Goal: Task Accomplishment & Management: Use online tool/utility

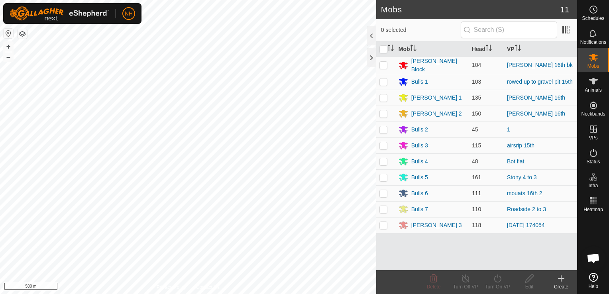
click at [385, 192] on p-checkbox at bounding box center [384, 193] width 8 height 6
checkbox input "true"
click at [497, 279] on icon at bounding box center [498, 279] width 10 height 10
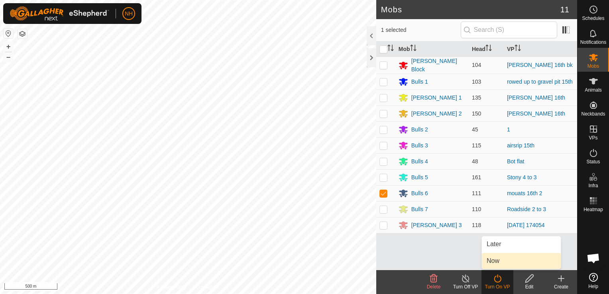
click at [494, 258] on link "Now" at bounding box center [521, 261] width 79 height 16
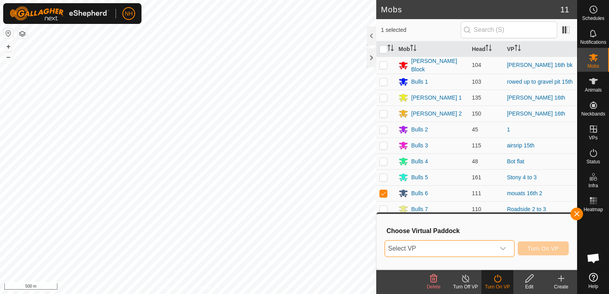
click at [453, 250] on span "Select VP" at bounding box center [440, 249] width 110 height 16
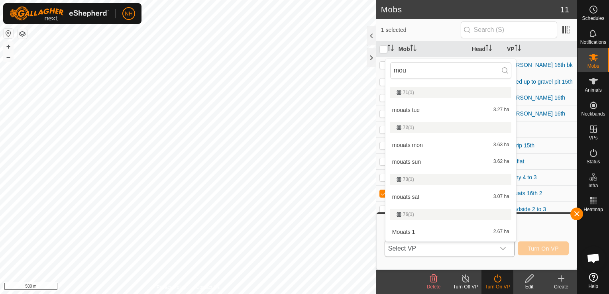
scroll to position [558, 0]
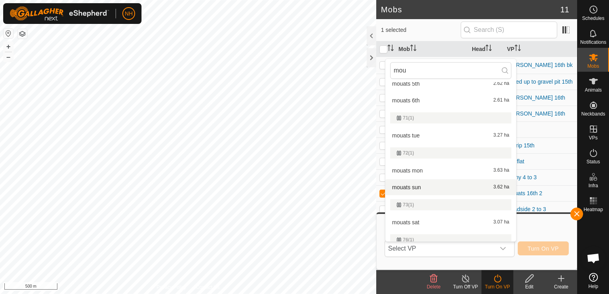
type input "mou"
click at [558, 280] on icon at bounding box center [562, 279] width 10 height 10
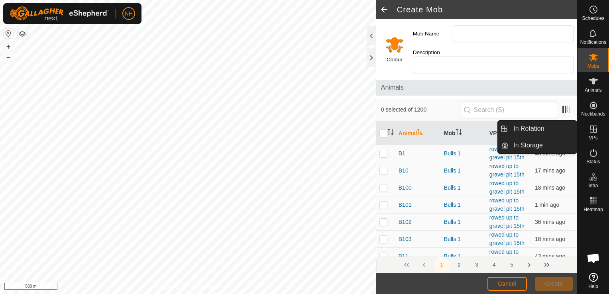
click at [593, 128] on icon at bounding box center [593, 129] width 7 height 7
click at [540, 129] on link "In Rotation" at bounding box center [543, 129] width 68 height 16
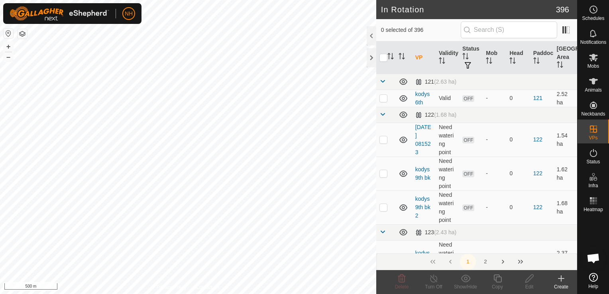
click at [564, 278] on icon at bounding box center [562, 279] width 10 height 10
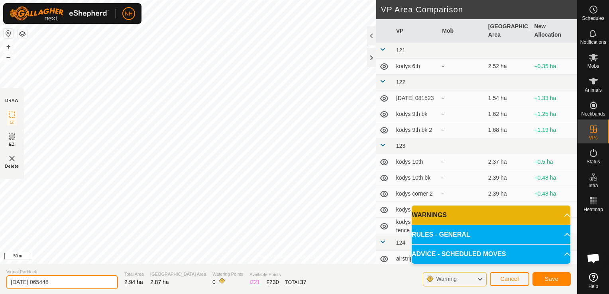
click at [104, 280] on input "[DATE] 065448" at bounding box center [62, 283] width 112 height 14
type input "2"
type input "mouats 17th"
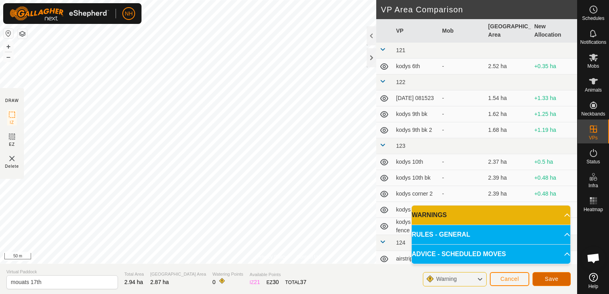
click at [551, 281] on span "Save" at bounding box center [552, 279] width 14 height 6
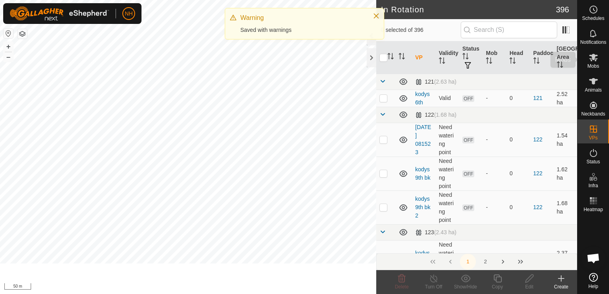
click at [595, 66] on span "Mobs" at bounding box center [594, 66] width 12 height 5
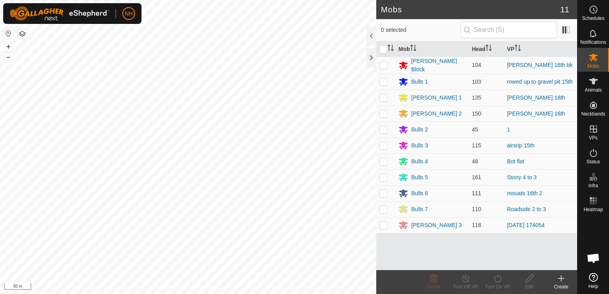
click at [382, 194] on p-checkbox at bounding box center [384, 193] width 8 height 6
checkbox input "true"
click at [498, 280] on icon at bounding box center [498, 279] width 10 height 10
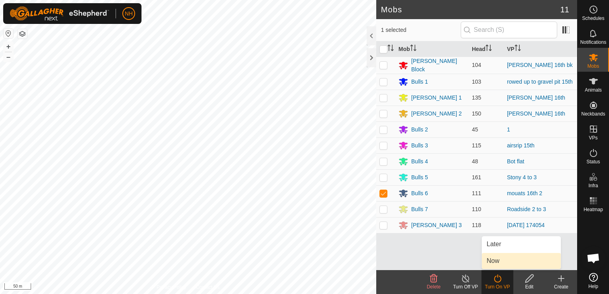
click at [494, 260] on link "Now" at bounding box center [521, 261] width 79 height 16
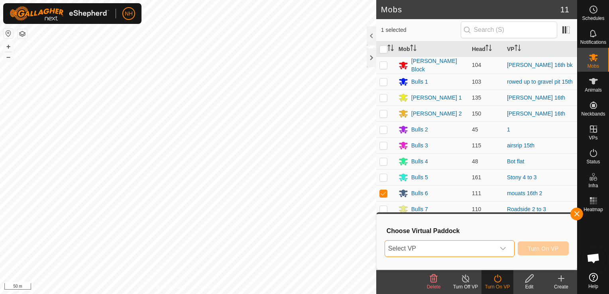
click at [486, 244] on span "Select VP" at bounding box center [440, 249] width 110 height 16
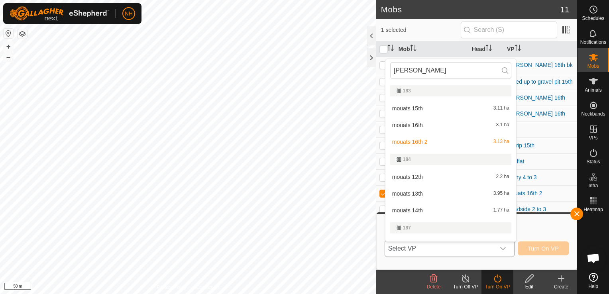
type input "[PERSON_NAME]"
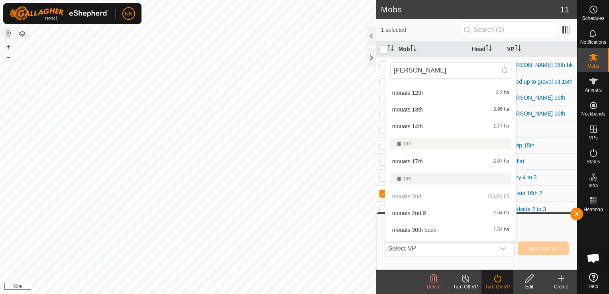
scroll to position [120, 0]
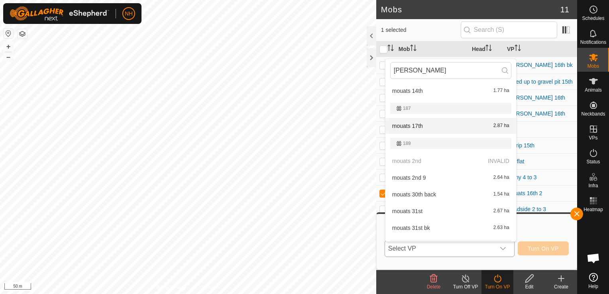
type input "[PERSON_NAME]"
click at [435, 124] on li "mouats 17th 2.87 ha" at bounding box center [451, 126] width 131 height 16
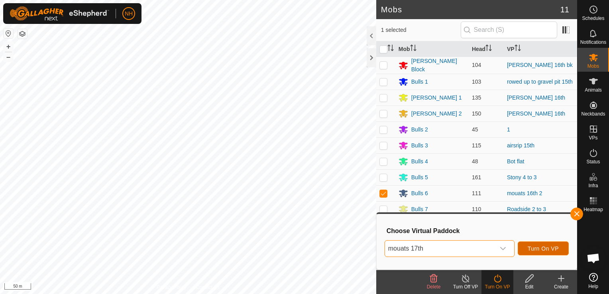
click at [548, 247] on span "Turn On VP" at bounding box center [543, 249] width 31 height 6
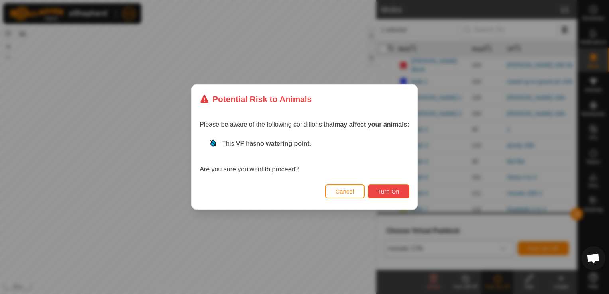
click at [396, 191] on span "Turn On" at bounding box center [389, 192] width 22 height 6
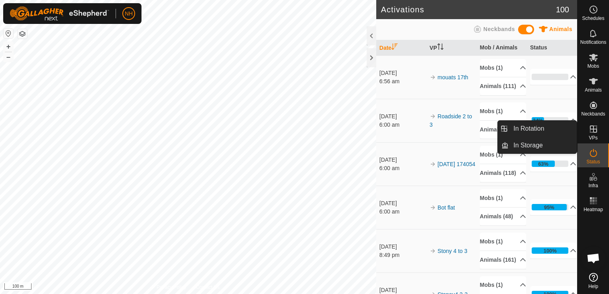
click at [592, 133] on icon at bounding box center [594, 129] width 10 height 10
click at [539, 129] on link "In Rotation" at bounding box center [543, 129] width 68 height 16
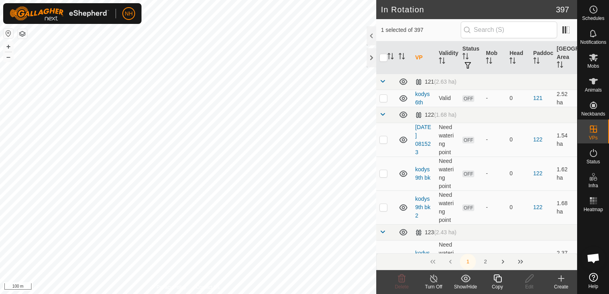
click at [560, 279] on icon at bounding box center [562, 279] width 6 height 0
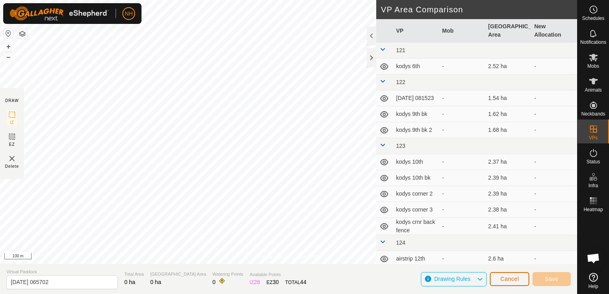
click at [497, 278] on button "Cancel" at bounding box center [509, 279] width 39 height 14
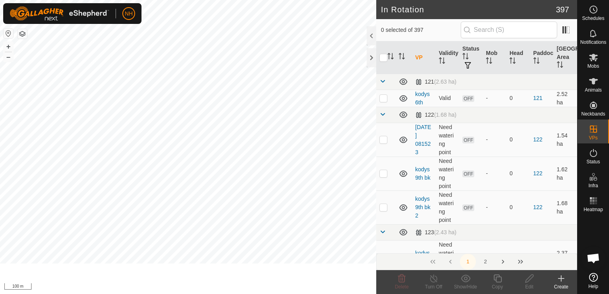
click at [563, 280] on icon at bounding box center [562, 279] width 10 height 10
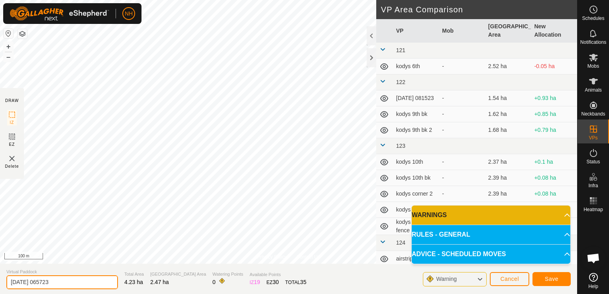
click at [81, 285] on input "[DATE] 065723" at bounding box center [62, 283] width 112 height 14
type input "2"
type input "mower shed 17th"
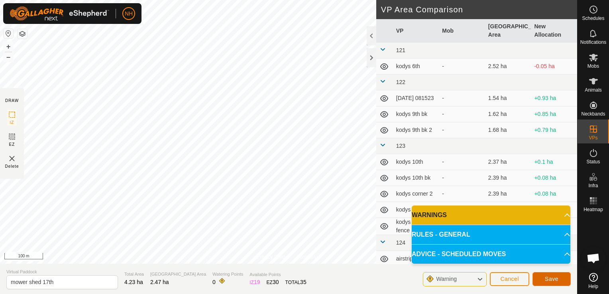
click at [552, 279] on span "Save" at bounding box center [552, 279] width 14 height 6
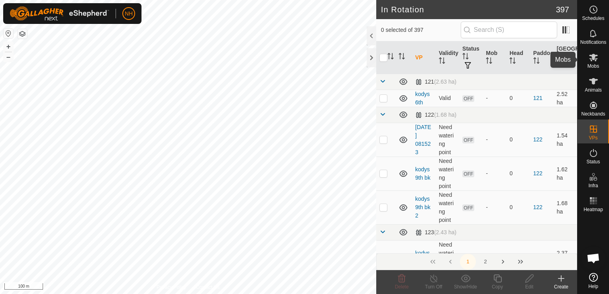
click at [590, 60] on icon at bounding box center [594, 58] width 10 height 10
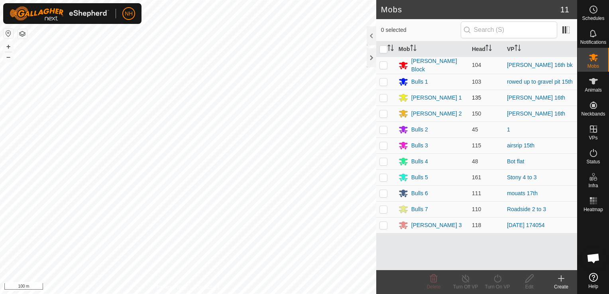
click at [384, 97] on p-checkbox at bounding box center [384, 98] width 8 height 6
checkbox input "true"
click at [496, 281] on icon at bounding box center [498, 279] width 10 height 10
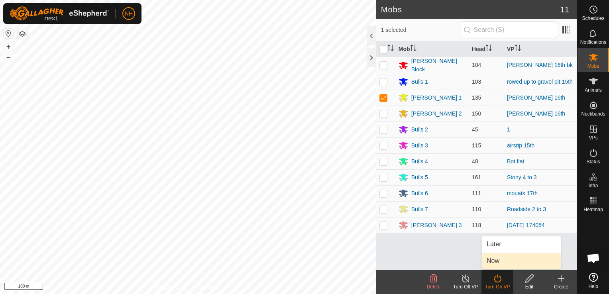
click at [499, 262] on link "Now" at bounding box center [521, 261] width 79 height 16
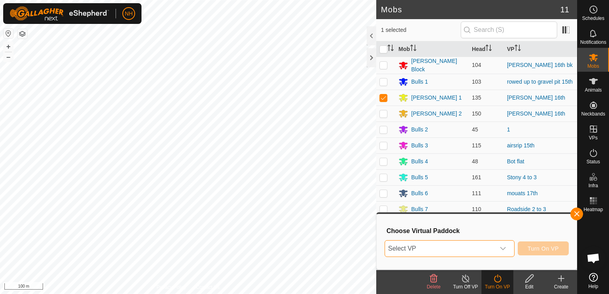
click at [463, 252] on span "Select VP" at bounding box center [440, 249] width 110 height 16
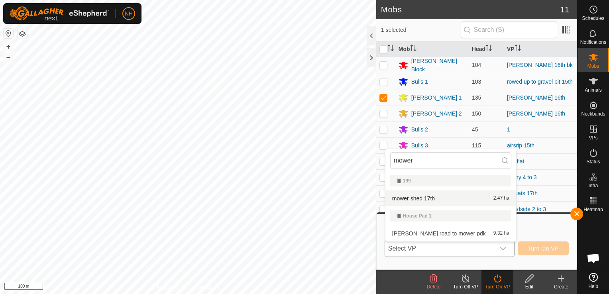
type input "mower"
click at [445, 200] on li "mower shed 17th 2.47 ha" at bounding box center [451, 199] width 131 height 16
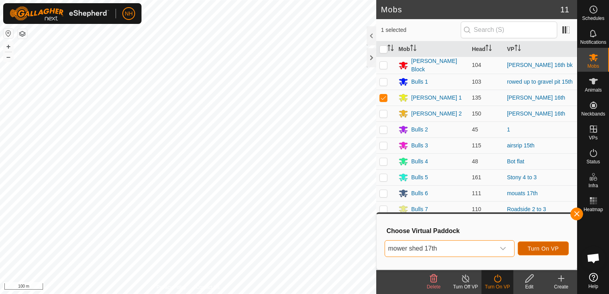
click at [541, 246] on span "Turn On VP" at bounding box center [543, 249] width 31 height 6
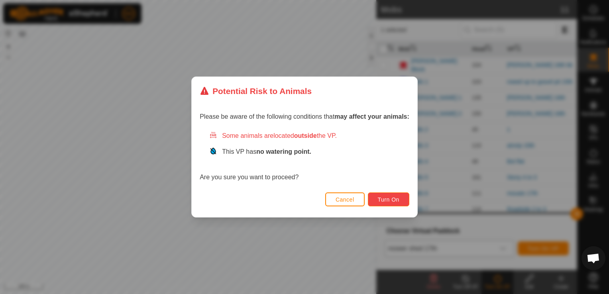
click at [388, 199] on span "Turn On" at bounding box center [389, 200] width 22 height 6
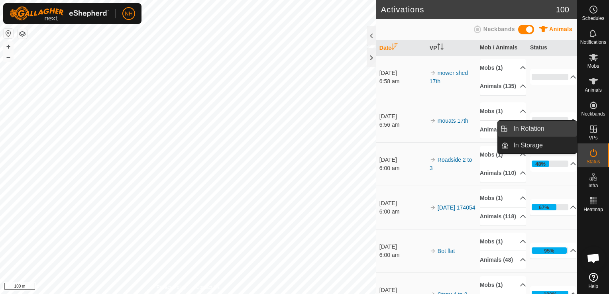
click at [541, 128] on link "In Rotation" at bounding box center [543, 129] width 68 height 16
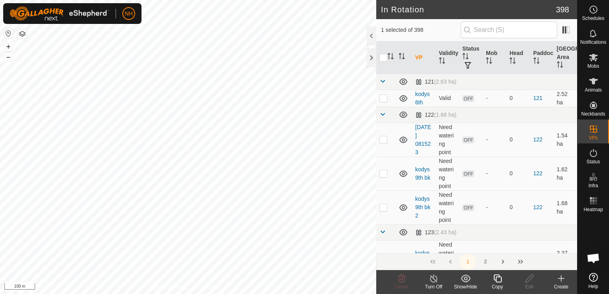
click at [561, 281] on icon at bounding box center [561, 279] width 0 height 6
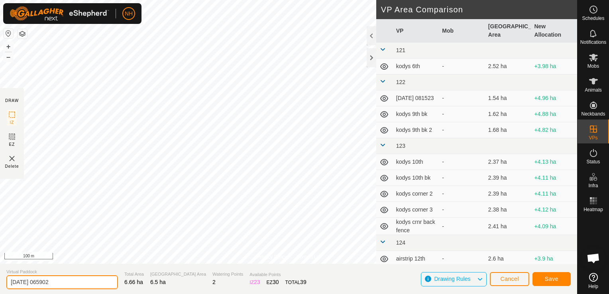
click at [89, 284] on input "[DATE] 065902" at bounding box center [62, 283] width 112 height 14
type input "2"
type input "moores 17th"
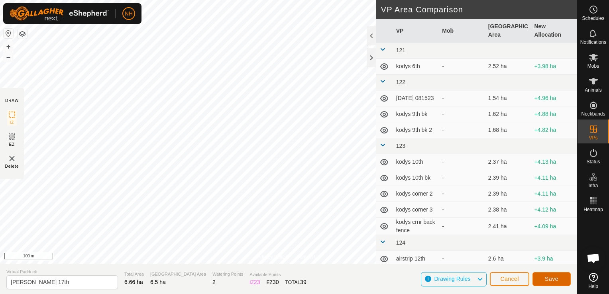
click at [539, 280] on button "Save" at bounding box center [552, 279] width 38 height 14
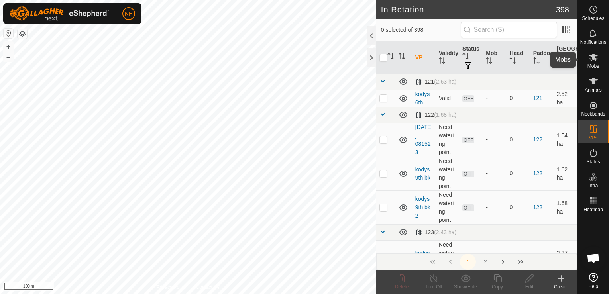
click at [594, 61] on icon at bounding box center [594, 58] width 10 height 10
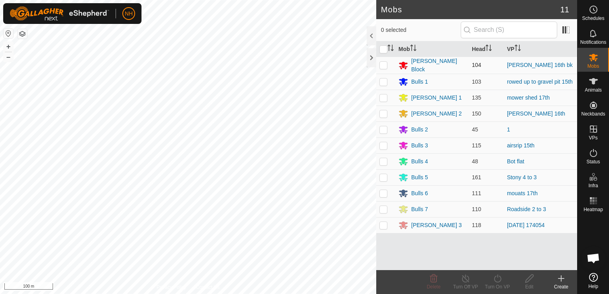
click at [383, 63] on p-checkbox at bounding box center [384, 65] width 8 height 6
checkbox input "true"
click at [496, 280] on icon at bounding box center [498, 279] width 10 height 10
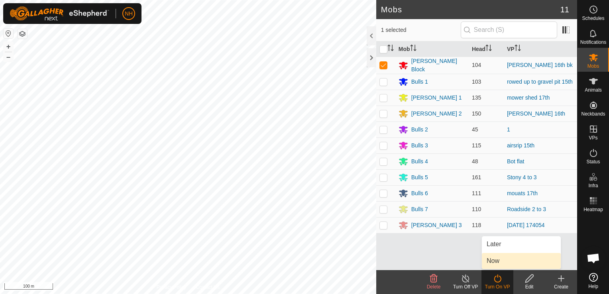
click at [502, 263] on link "Now" at bounding box center [521, 261] width 79 height 16
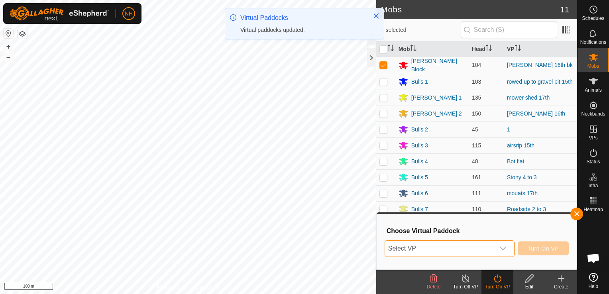
click at [466, 251] on span "Select VP" at bounding box center [440, 249] width 110 height 16
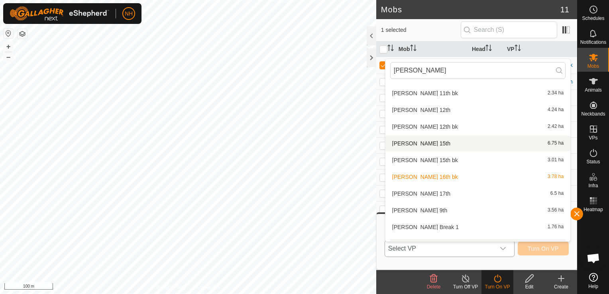
scroll to position [279, 0]
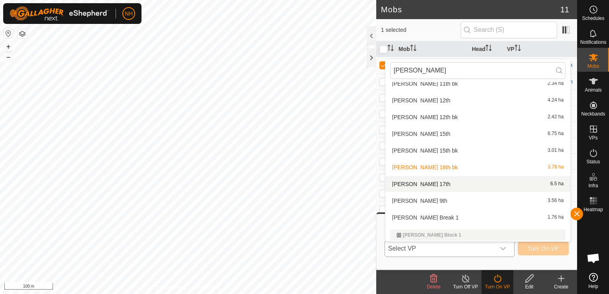
type input "moores"
click at [425, 184] on li "moores 17th 6.5 ha" at bounding box center [478, 184] width 185 height 16
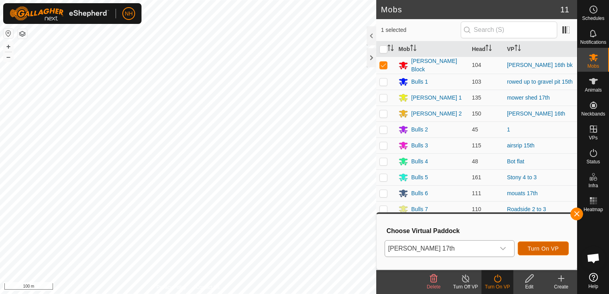
click at [550, 246] on span "Turn On VP" at bounding box center [543, 249] width 31 height 6
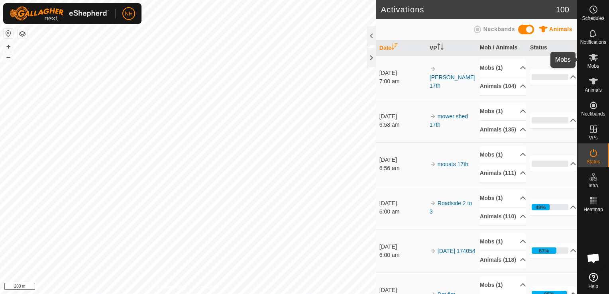
click at [594, 59] on icon at bounding box center [593, 58] width 9 height 8
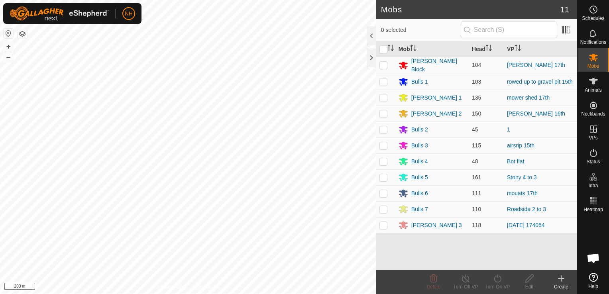
click at [382, 142] on p-checkbox at bounding box center [384, 145] width 8 height 6
checkbox input "true"
click at [496, 281] on icon at bounding box center [498, 279] width 10 height 10
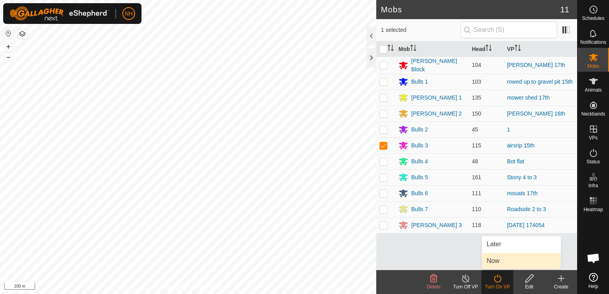
click at [488, 254] on link "Now" at bounding box center [521, 261] width 79 height 16
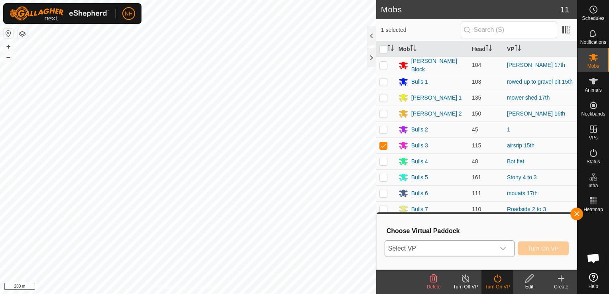
click at [475, 248] on span "Select VP" at bounding box center [440, 249] width 110 height 16
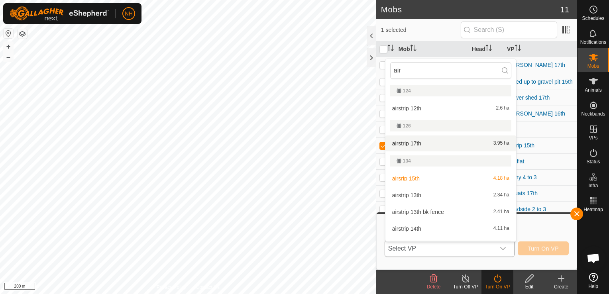
type input "air"
click at [437, 140] on li "airstrip 17th 3.95 ha" at bounding box center [451, 144] width 131 height 16
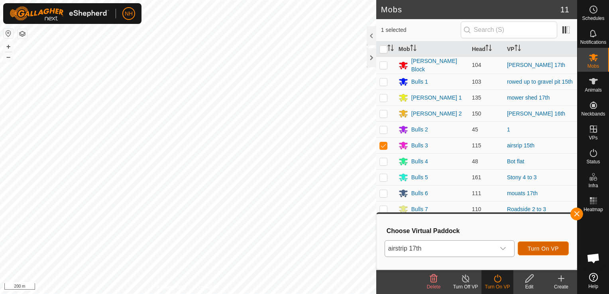
click at [548, 246] on span "Turn On VP" at bounding box center [543, 249] width 31 height 6
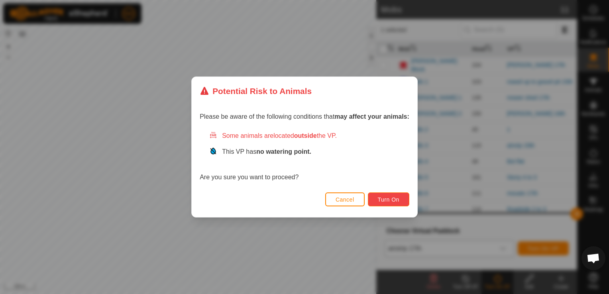
click at [386, 198] on span "Turn On" at bounding box center [389, 200] width 22 height 6
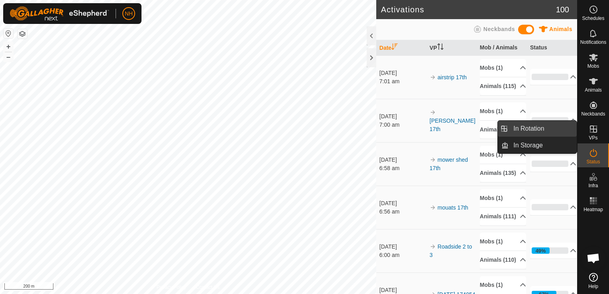
click at [535, 128] on link "In Rotation" at bounding box center [543, 129] width 68 height 16
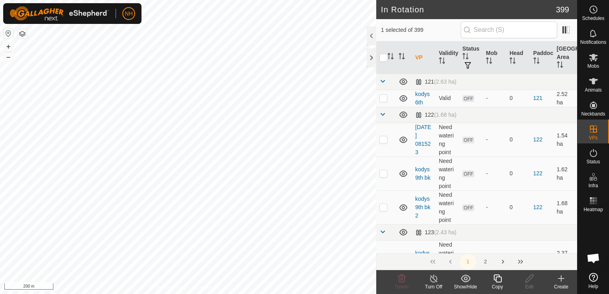
click at [562, 282] on icon at bounding box center [562, 279] width 10 height 10
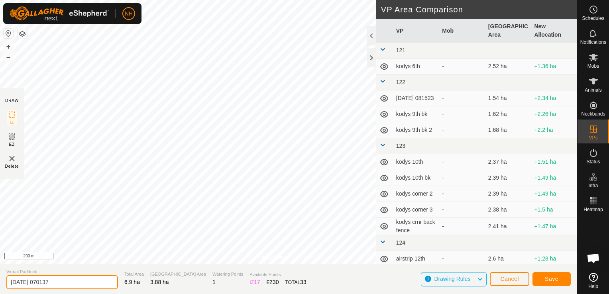
click at [83, 284] on input "2025-09-17 070137" at bounding box center [62, 283] width 112 height 14
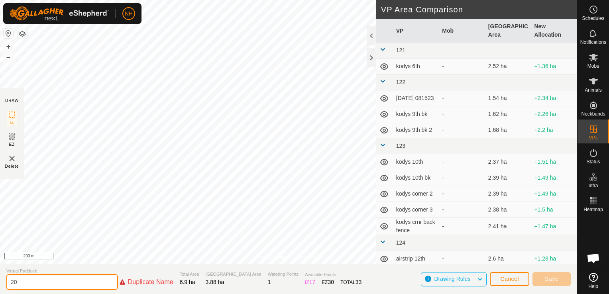
type input "2"
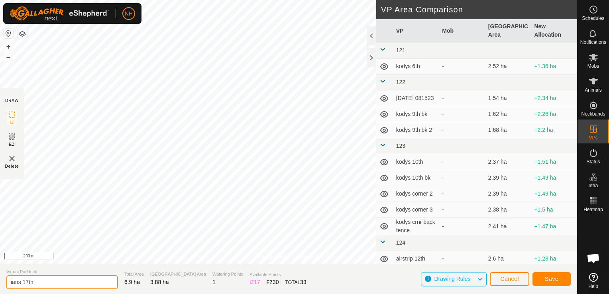
type input "ians 17th"
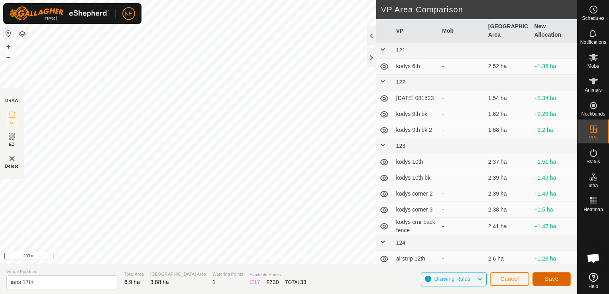
click at [559, 280] on button "Save" at bounding box center [552, 279] width 38 height 14
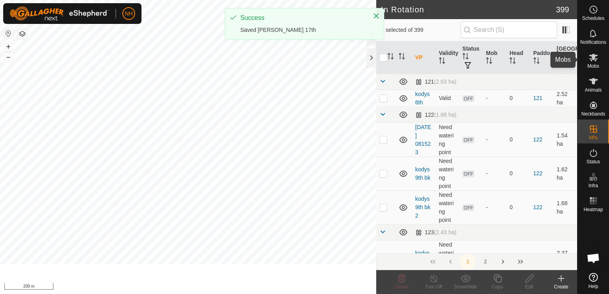
click at [592, 61] on icon at bounding box center [594, 58] width 10 height 10
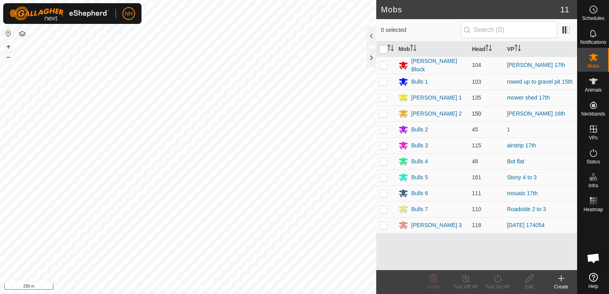
click at [384, 111] on p-checkbox at bounding box center [384, 113] width 8 height 6
checkbox input "true"
click at [498, 281] on icon at bounding box center [498, 279] width 10 height 10
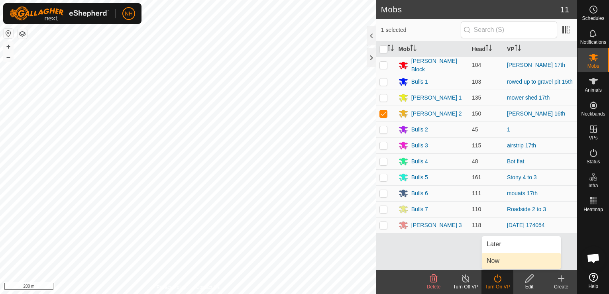
click at [500, 260] on link "Now" at bounding box center [521, 261] width 79 height 16
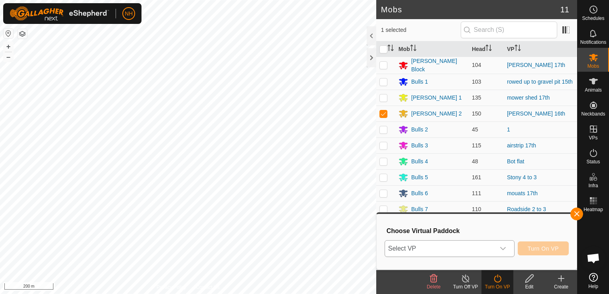
click at [451, 247] on span "Select VP" at bounding box center [440, 249] width 110 height 16
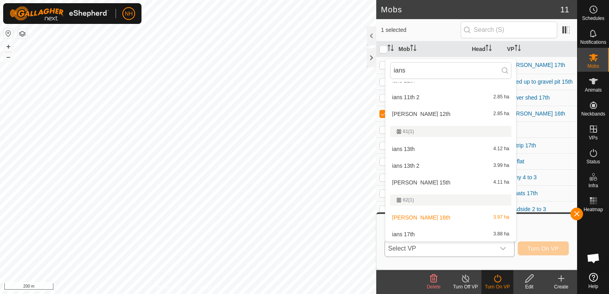
scroll to position [542, 0]
type input "ians"
click at [415, 233] on li "ians 17th 3.88 ha" at bounding box center [451, 234] width 131 height 16
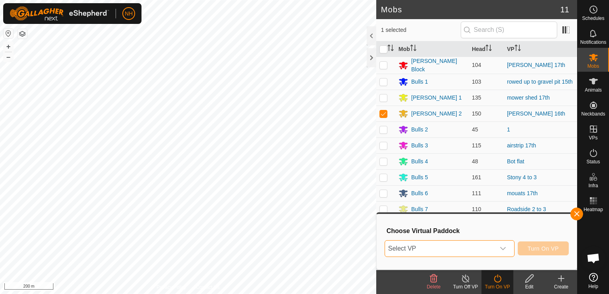
click at [491, 248] on span "Select VP" at bounding box center [440, 249] width 110 height 16
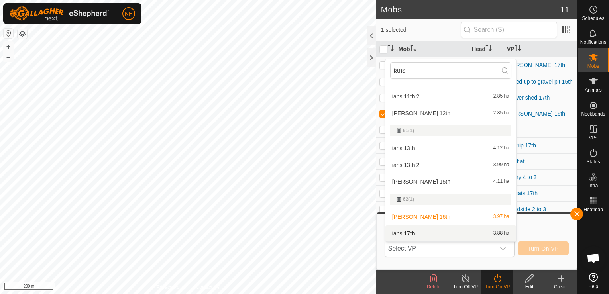
type input "ians"
click at [449, 235] on li "ians 17th 3.88 ha" at bounding box center [451, 234] width 131 height 16
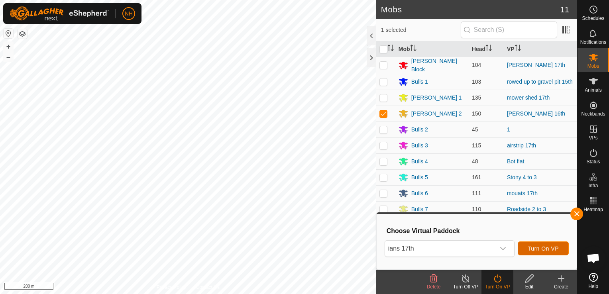
click at [538, 249] on span "Turn On VP" at bounding box center [543, 249] width 31 height 6
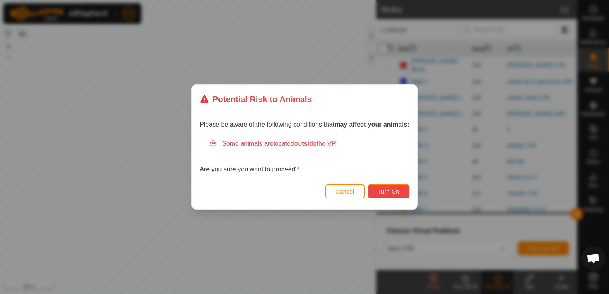
click at [394, 185] on button "Turn On" at bounding box center [388, 192] width 41 height 14
